Goal: Task Accomplishment & Management: Complete application form

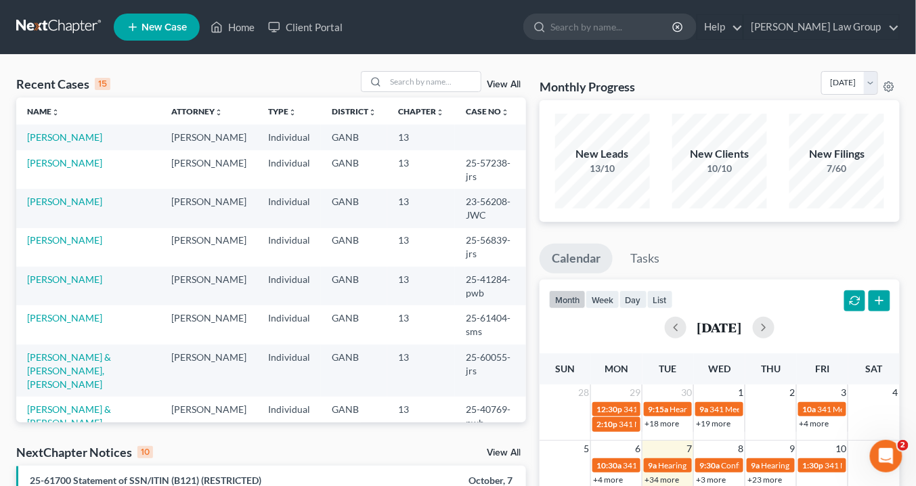
click at [428, 91] on div "Recent Cases 15 View All" at bounding box center [271, 84] width 510 height 26
click at [422, 83] on input "search" at bounding box center [433, 82] width 95 height 20
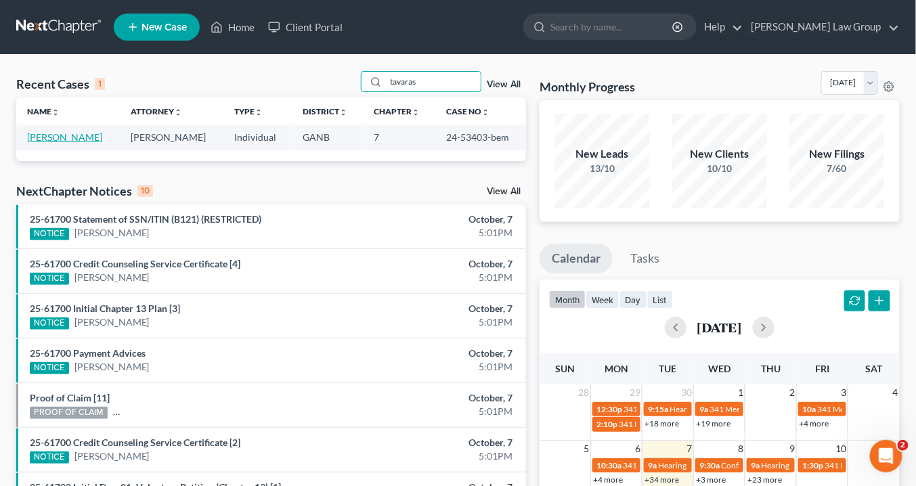
type input "tavaras"
click at [69, 137] on link "[PERSON_NAME]" at bounding box center [64, 137] width 75 height 12
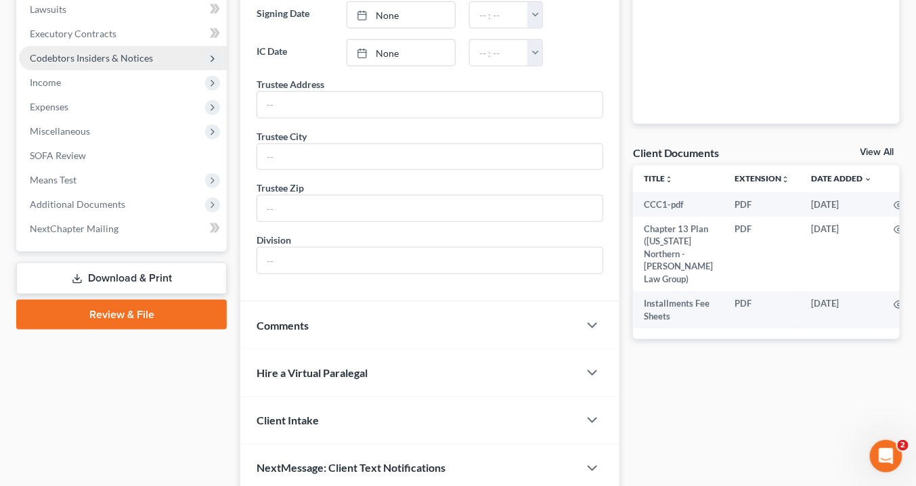
scroll to position [250, 0]
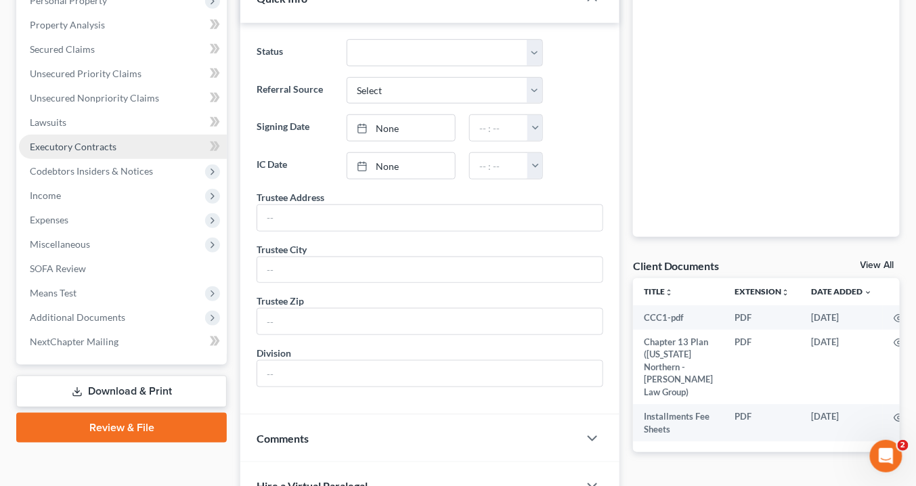
click at [87, 147] on span "Executory Contracts" at bounding box center [73, 147] width 87 height 12
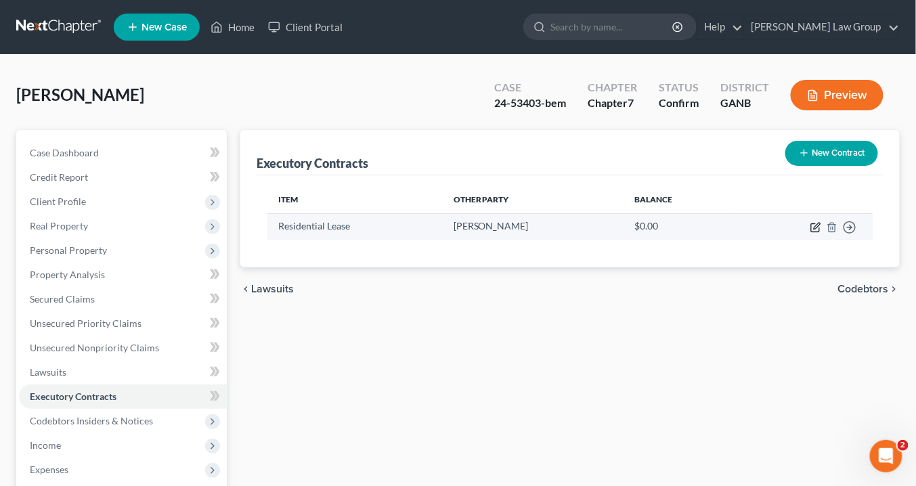
click at [818, 223] on icon "button" at bounding box center [816, 227] width 11 height 11
select select "3"
select select "10"
select select "0"
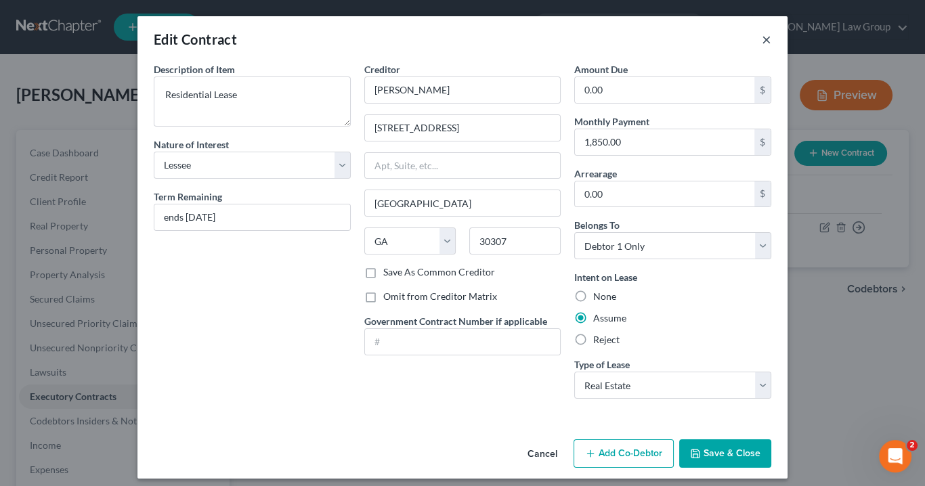
click at [762, 42] on button "×" at bounding box center [766, 39] width 9 height 16
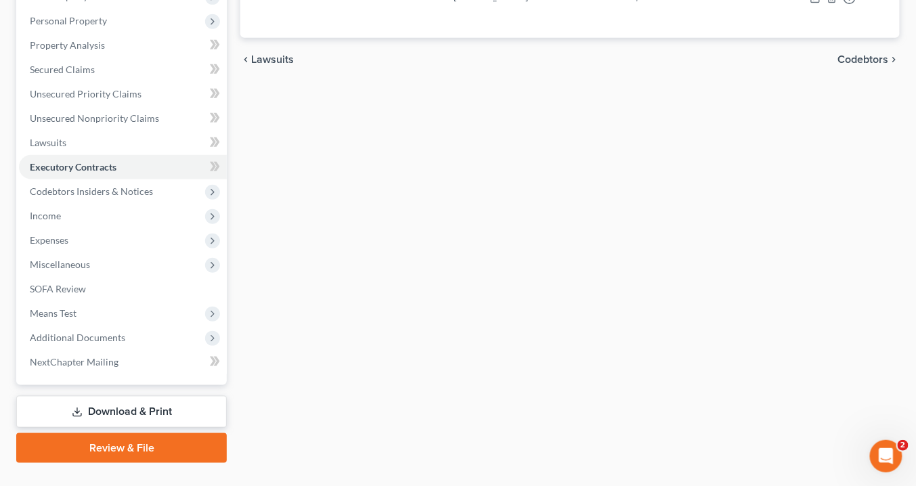
scroll to position [256, 0]
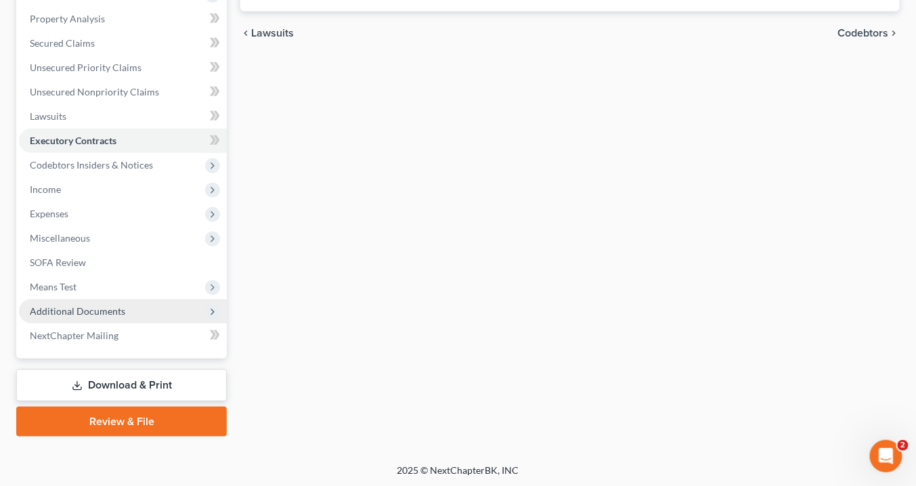
click at [114, 307] on span "Additional Documents" at bounding box center [77, 311] width 95 height 12
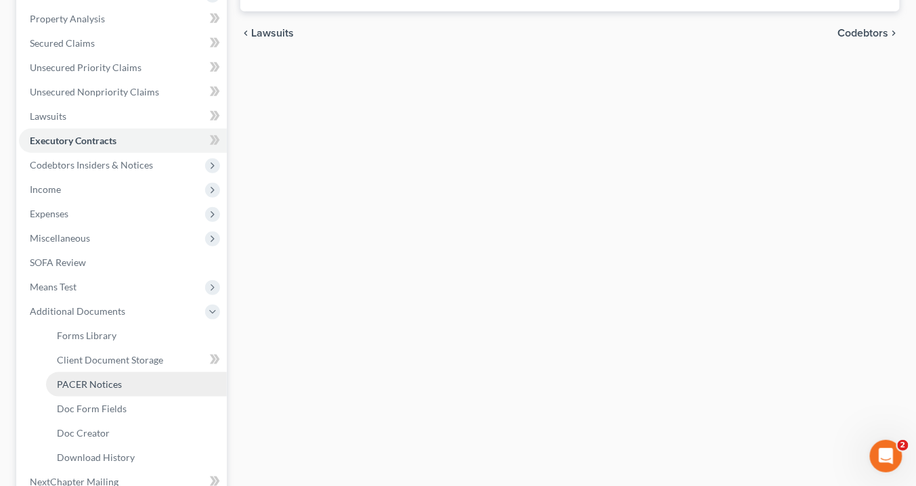
click at [110, 383] on span "PACER Notices" at bounding box center [89, 385] width 65 height 12
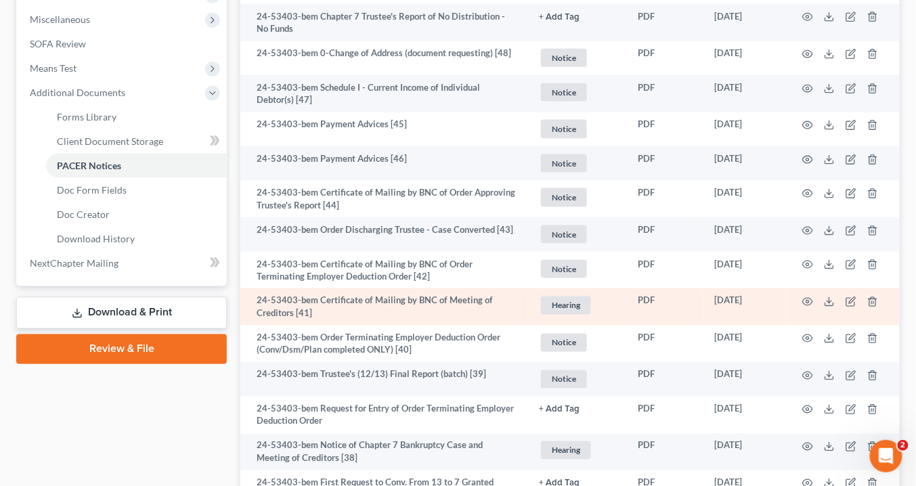
scroll to position [420, 0]
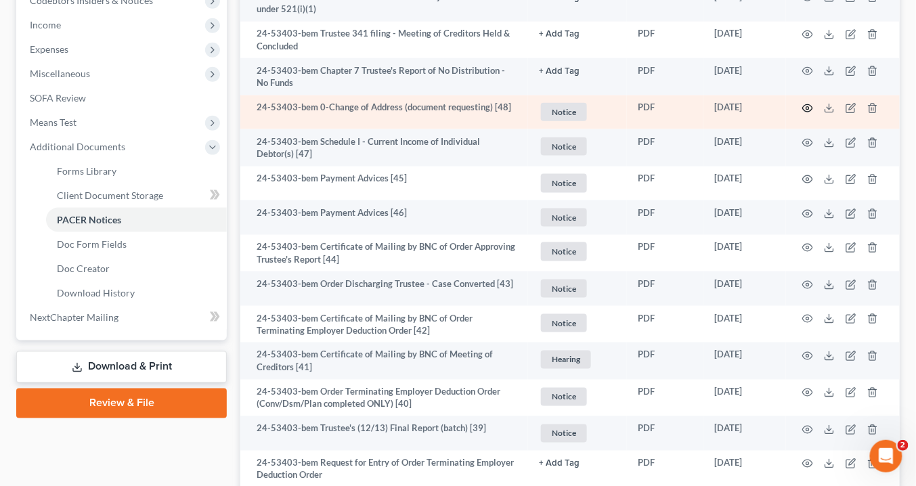
click at [804, 105] on icon "button" at bounding box center [808, 108] width 10 height 7
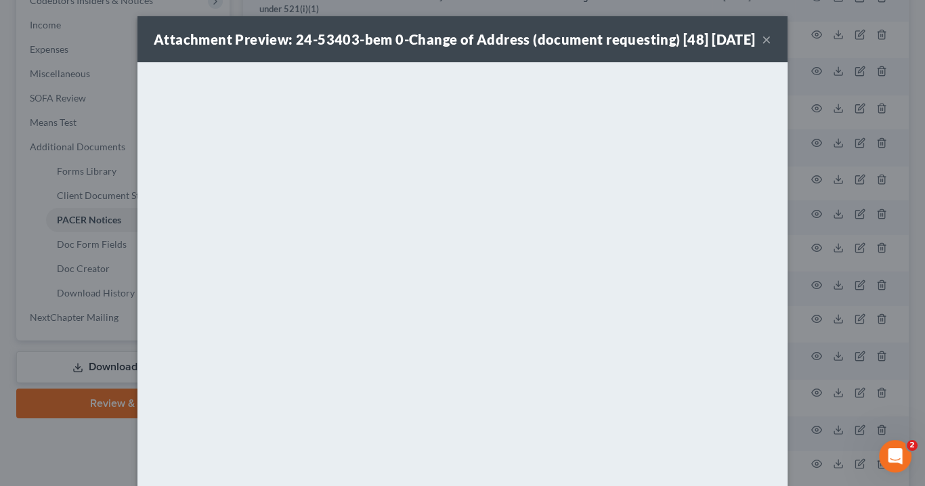
click at [762, 47] on button "×" at bounding box center [766, 39] width 9 height 16
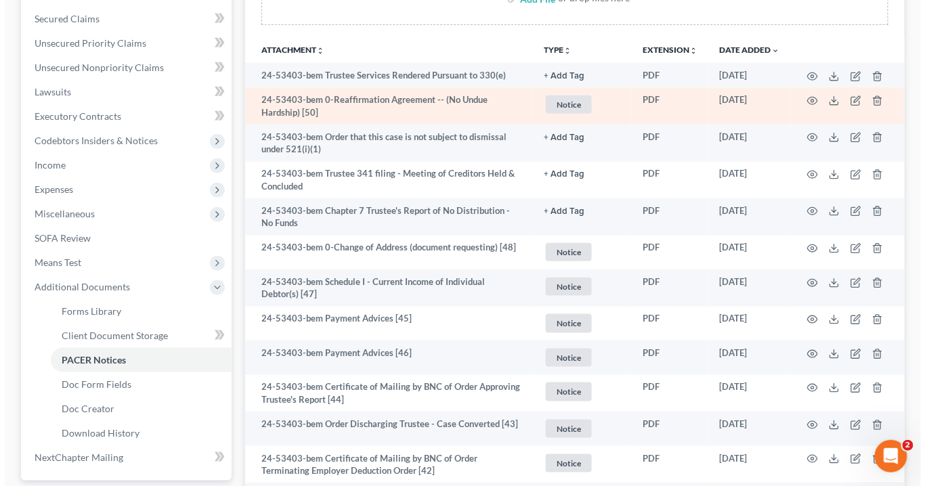
scroll to position [258, 0]
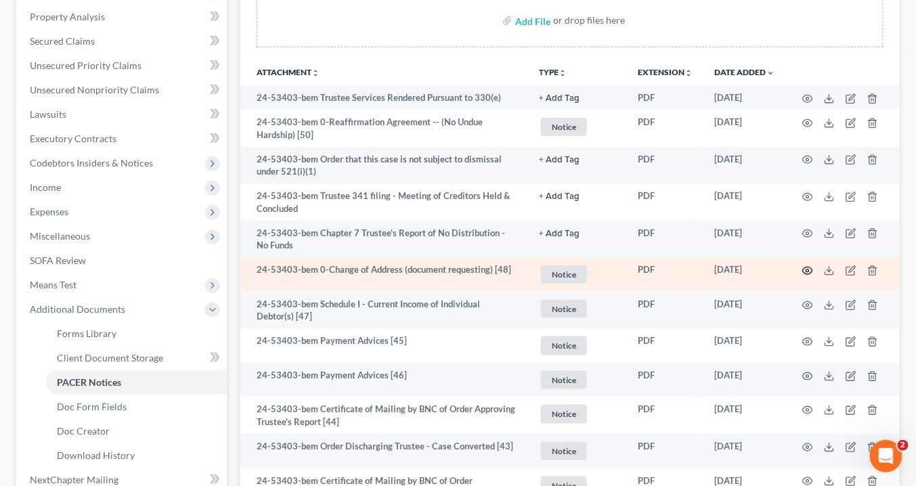
click at [811, 267] on icon "button" at bounding box center [808, 270] width 10 height 7
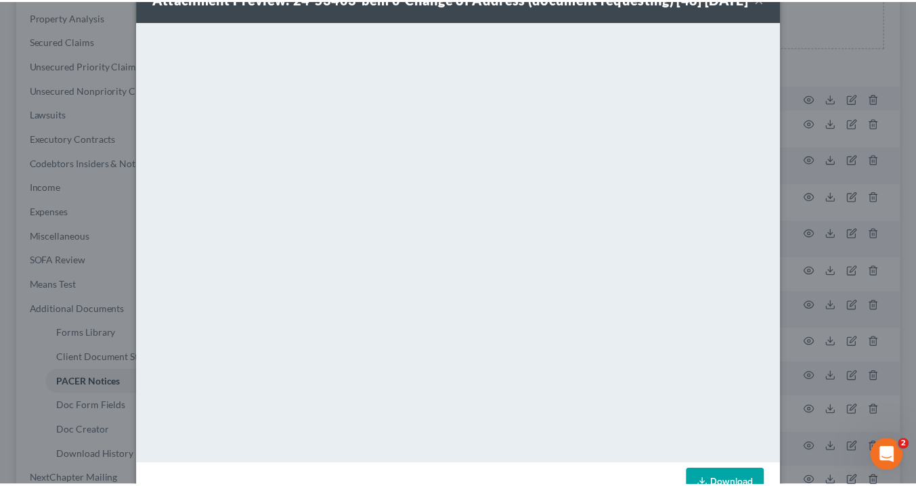
scroll to position [0, 0]
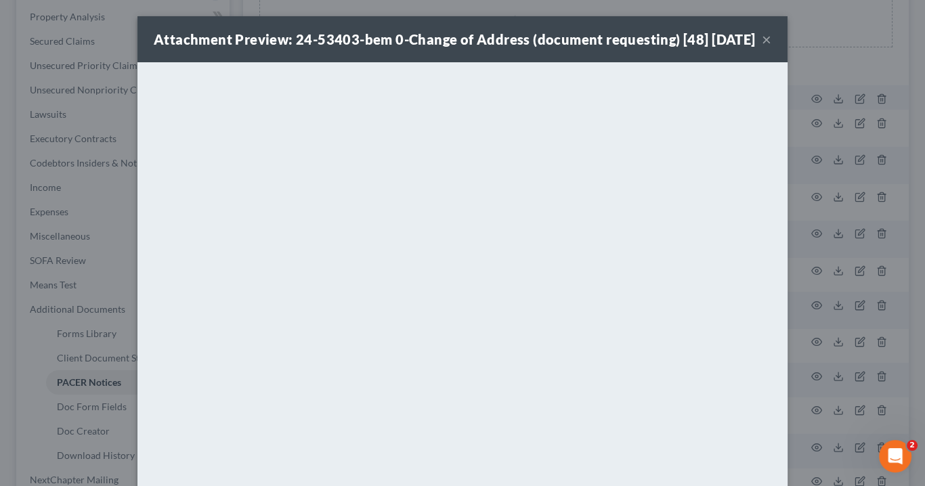
drag, startPoint x: 763, startPoint y: 49, endPoint x: 775, endPoint y: 47, distance: 12.3
click at [764, 47] on button "×" at bounding box center [766, 39] width 9 height 16
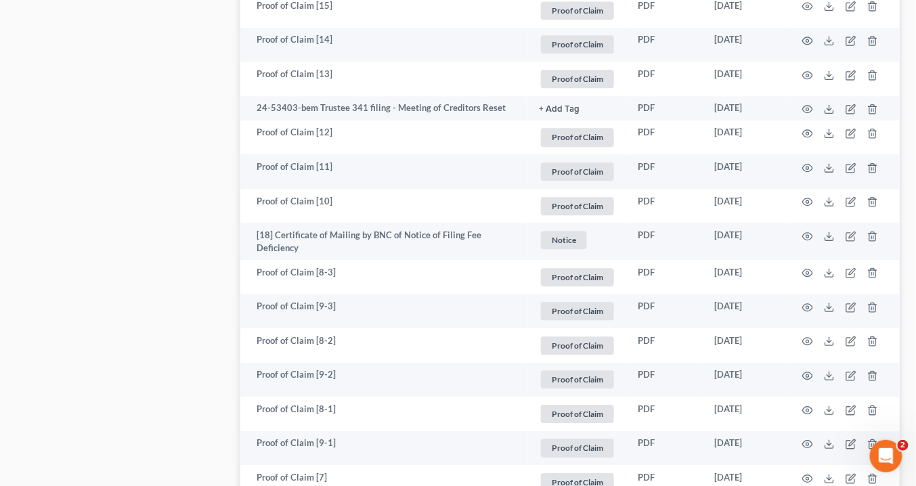
scroll to position [2641, 0]
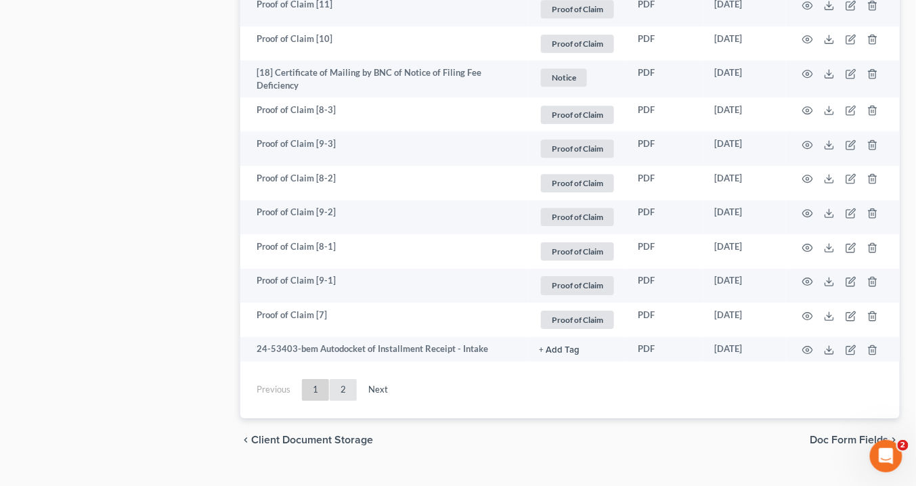
click at [343, 379] on link "2" at bounding box center [343, 390] width 27 height 22
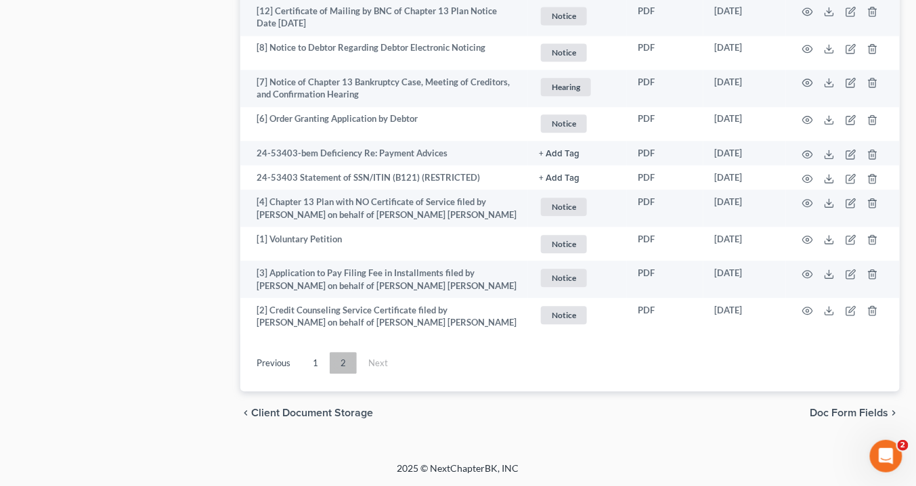
scroll to position [907, 0]
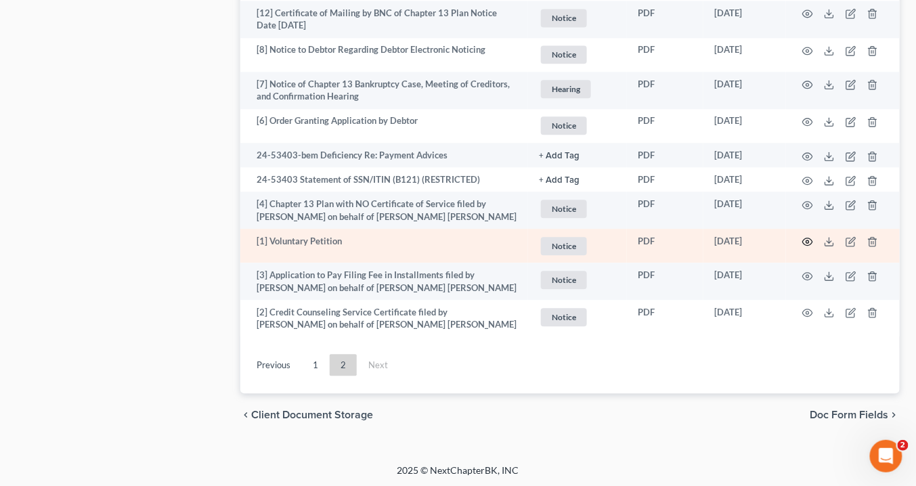
click at [806, 238] on icon "button" at bounding box center [807, 241] width 11 height 11
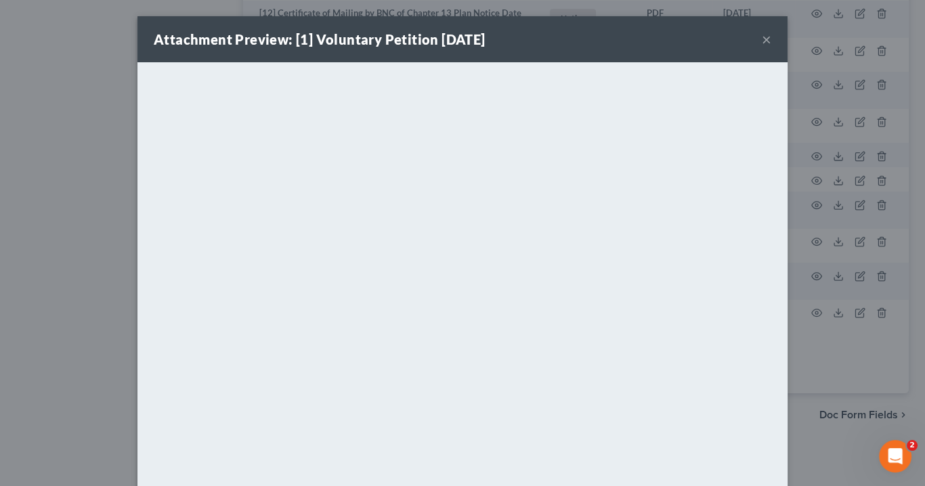
click at [765, 37] on button "×" at bounding box center [766, 39] width 9 height 16
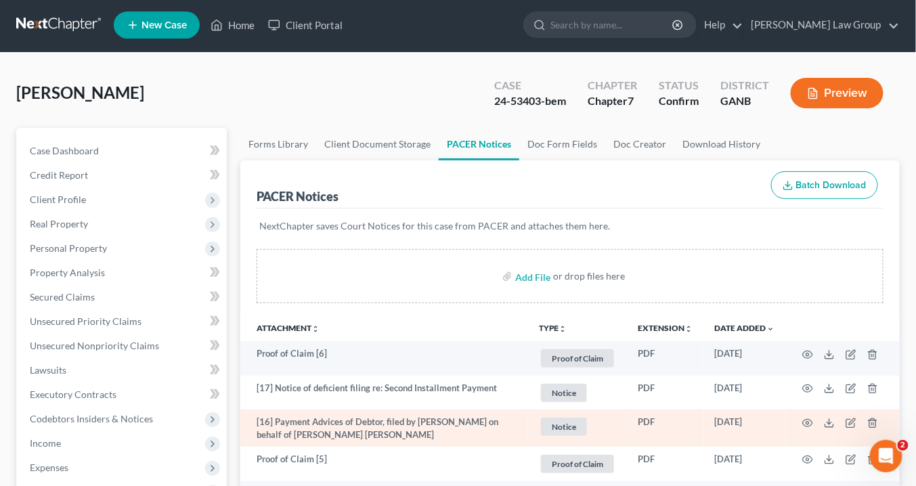
scroll to position [0, 0]
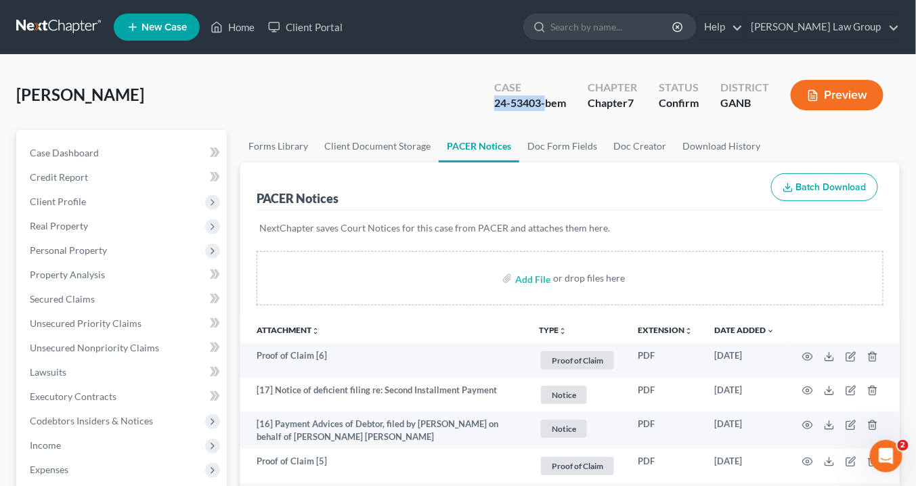
drag, startPoint x: 544, startPoint y: 102, endPoint x: 500, endPoint y: 99, distance: 44.8
click at [496, 101] on div "24-53403-bem" at bounding box center [530, 103] width 72 height 16
click at [63, 196] on span "Client Profile" at bounding box center [58, 202] width 56 height 12
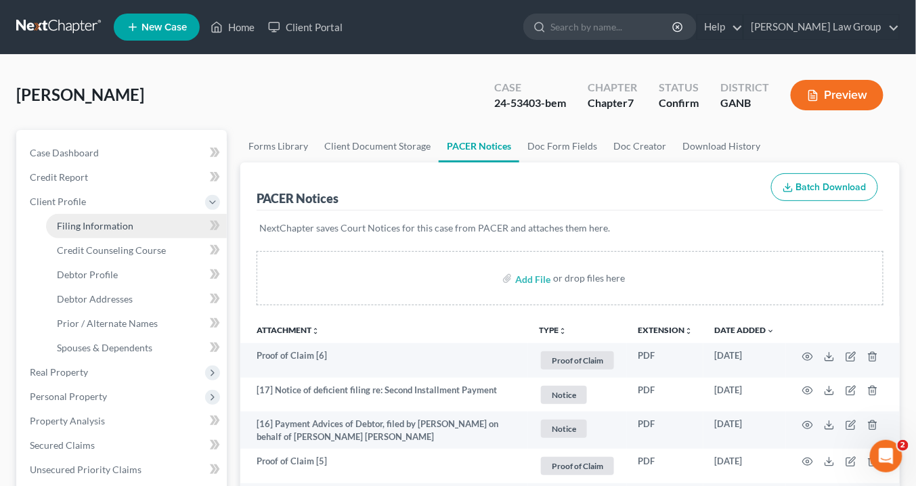
click at [88, 226] on span "Filing Information" at bounding box center [95, 226] width 77 height 12
select select "1"
select select "0"
select select "19"
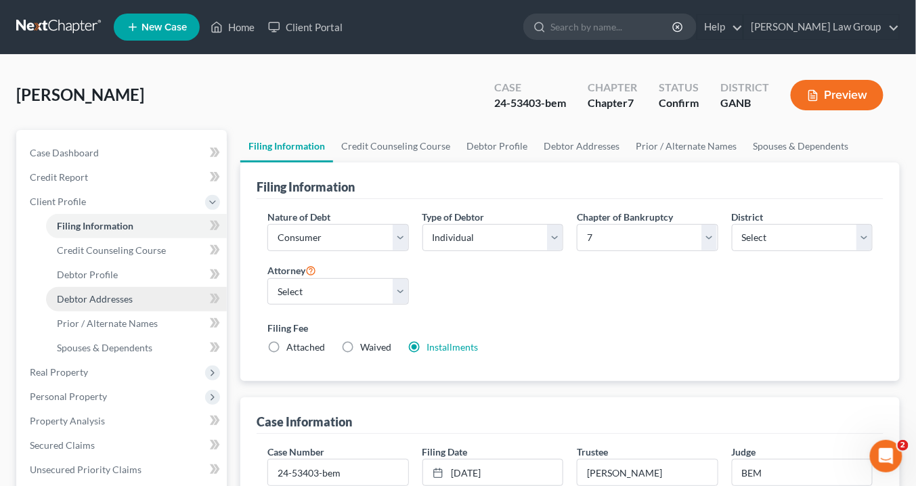
click at [96, 298] on span "Debtor Addresses" at bounding box center [95, 299] width 76 height 12
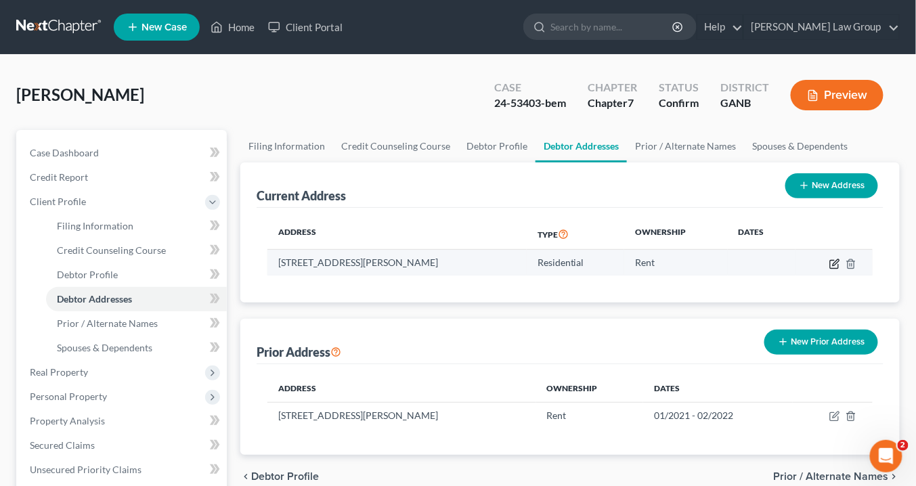
click at [835, 261] on icon "button" at bounding box center [836, 262] width 6 height 6
select select "10"
select select "59"
select select "0"
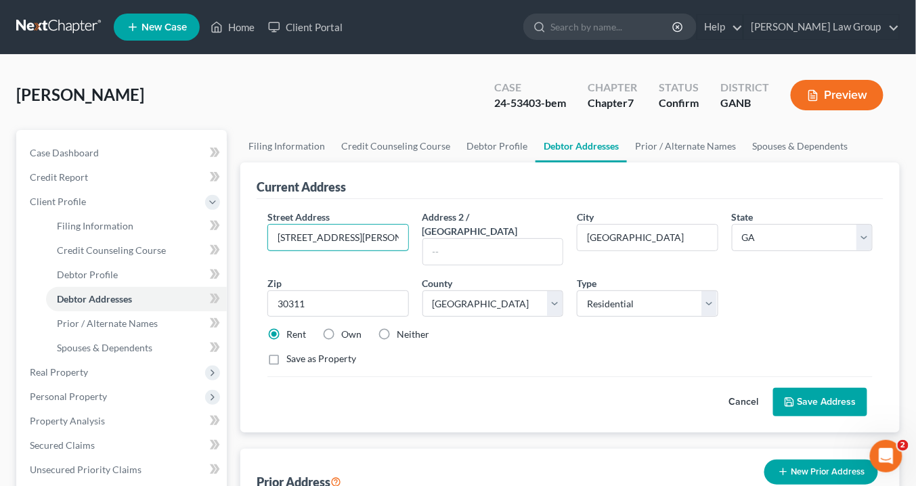
drag, startPoint x: 167, startPoint y: 211, endPoint x: 0, endPoint y: 183, distance: 168.9
click at [0, 183] on div "[PERSON_NAME] Upgraded Case 24-53403-bem Chapter Chapter 7 Status Confirm Distr…" at bounding box center [458, 460] width 916 height 811
click at [311, 236] on input "text" at bounding box center [337, 238] width 139 height 26
paste input "[STREET_ADDRESS]"
type input "[STREET_ADDRESS]"
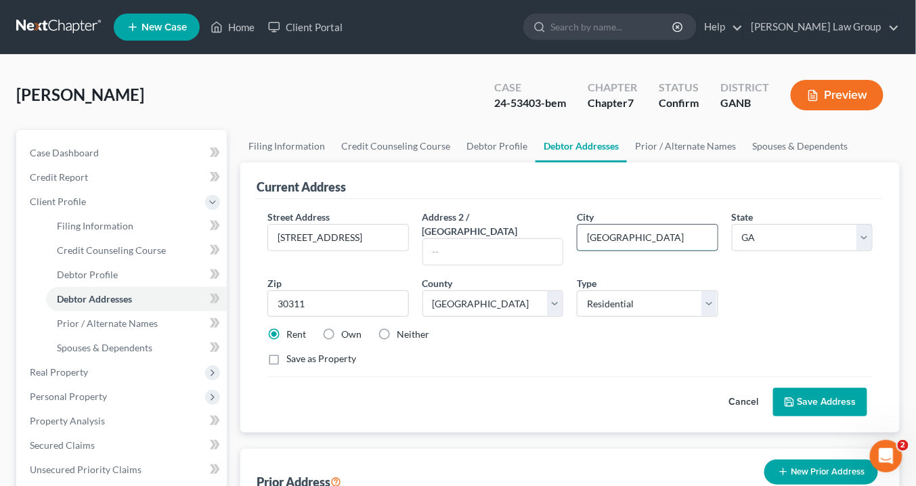
click at [642, 240] on input "[GEOGRAPHIC_DATA]" at bounding box center [647, 238] width 139 height 26
drag, startPoint x: 645, startPoint y: 239, endPoint x: 540, endPoint y: 236, distance: 105.7
click at [540, 236] on div "Street Address * [STREET_ADDRESS] Address 2 / [GEOGRAPHIC_DATA] * [GEOGRAPHIC_D…" at bounding box center [570, 293] width 619 height 167
type input "Lithonia"
drag, startPoint x: 244, startPoint y: 267, endPoint x: 224, endPoint y: 253, distance: 24.2
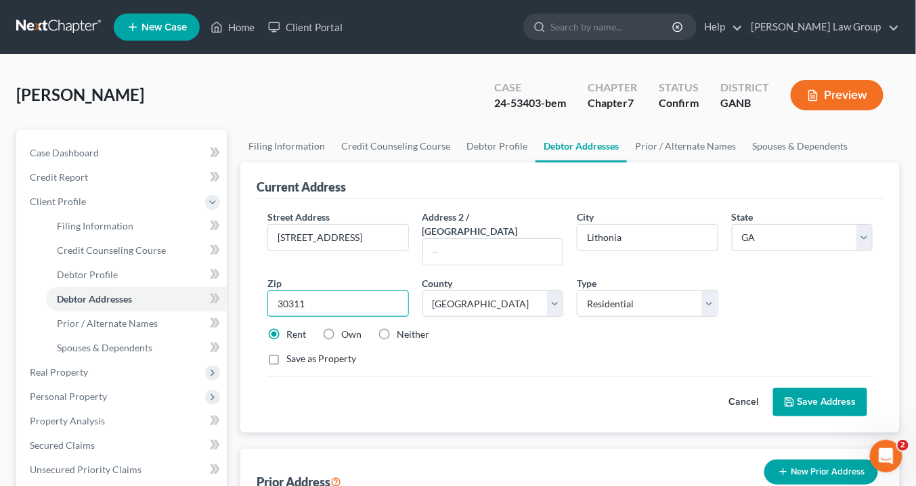
click at [218, 261] on div "Petition Navigation Case Dashboard Payments Invoices Payments Payments Credit R…" at bounding box center [457, 484] width 897 height 709
type input "30058"
drag, startPoint x: 802, startPoint y: 381, endPoint x: 773, endPoint y: 318, distance: 68.8
click at [802, 388] on button "Save Address" at bounding box center [820, 402] width 94 height 28
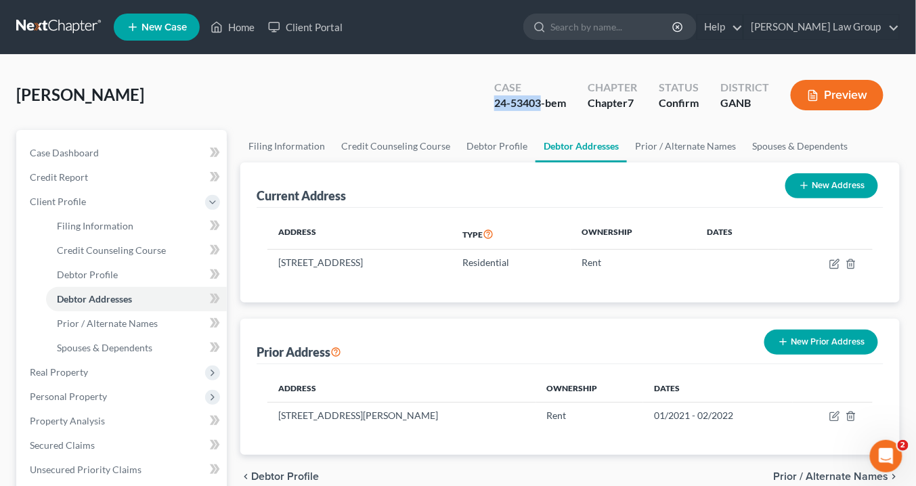
drag, startPoint x: 543, startPoint y: 103, endPoint x: 496, endPoint y: 104, distance: 46.7
click at [494, 104] on div "Case 24-53403-bem" at bounding box center [529, 97] width 93 height 40
copy div "24-53403"
